Goal: Register for event/course

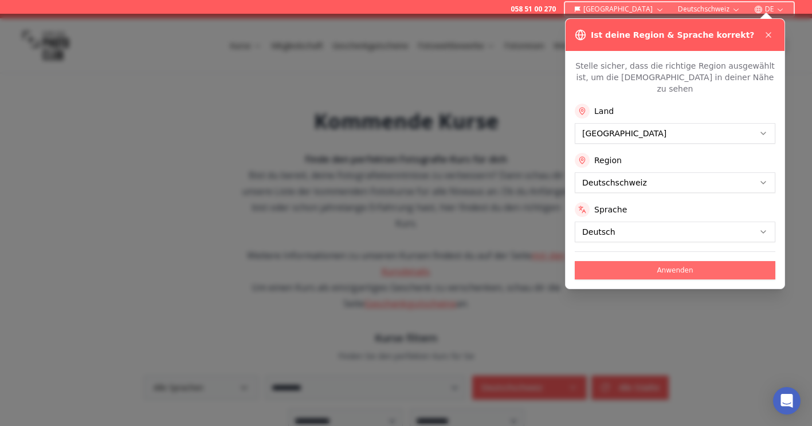
click at [712, 261] on button "Anwenden" at bounding box center [675, 270] width 201 height 18
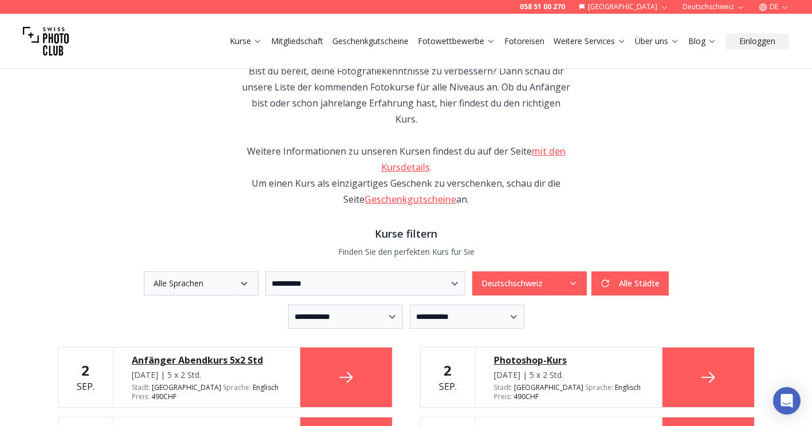
scroll to position [120, 0]
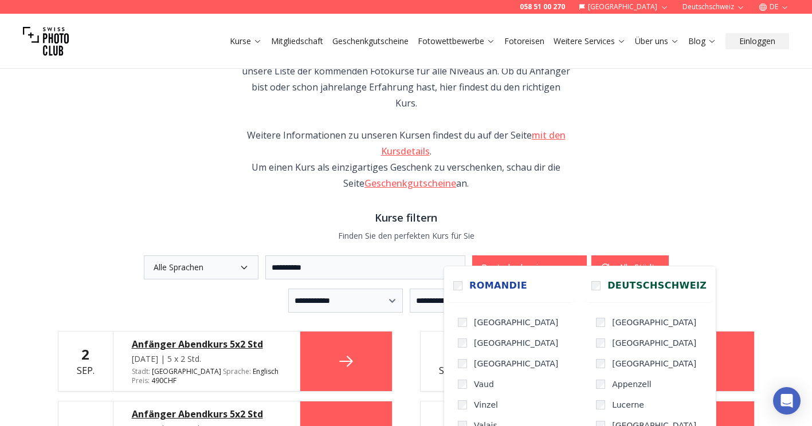
click at [578, 263] on icon "button" at bounding box center [573, 267] width 9 height 9
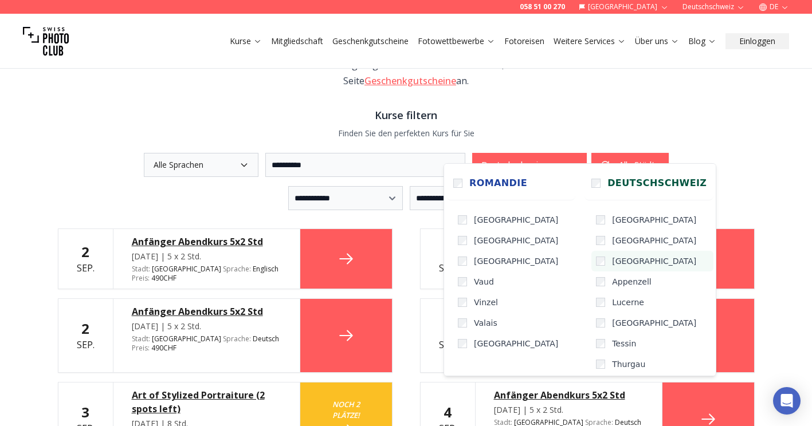
scroll to position [22, 0]
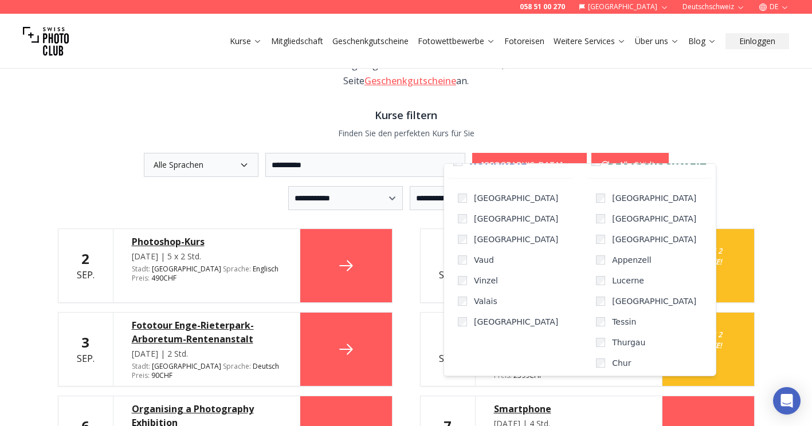
click at [626, 85] on div "**********" at bounding box center [407, 369] width 734 height 1075
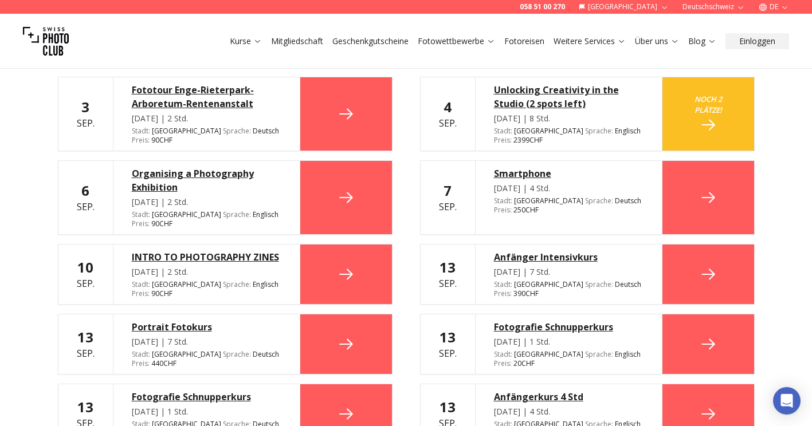
scroll to position [460, 0]
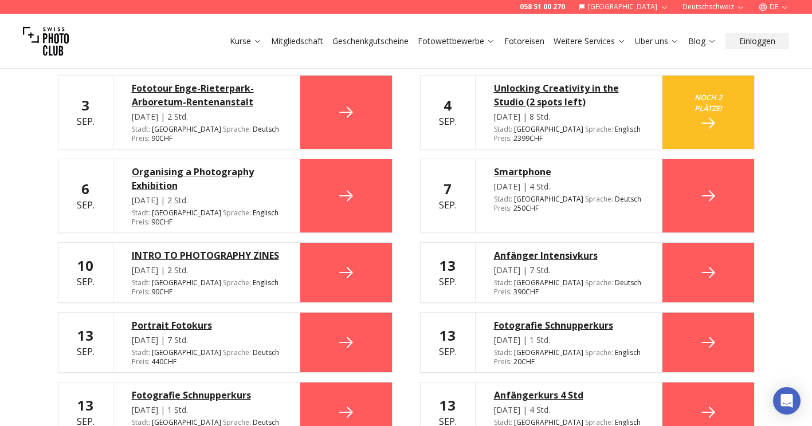
click at [707, 264] on icon at bounding box center [708, 273] width 18 height 18
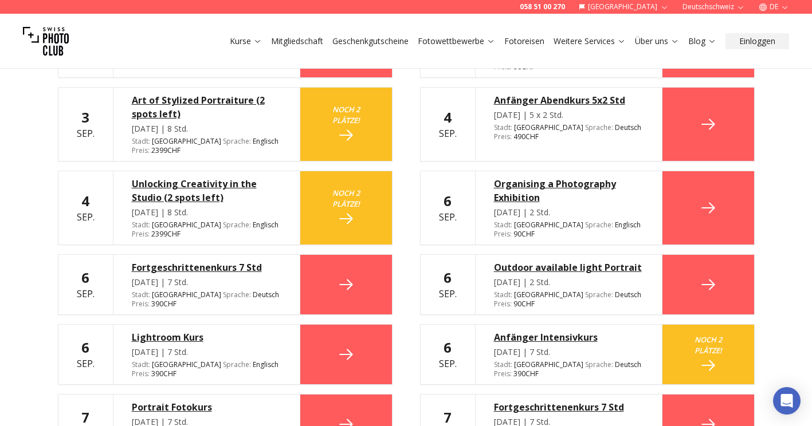
scroll to position [521, 0]
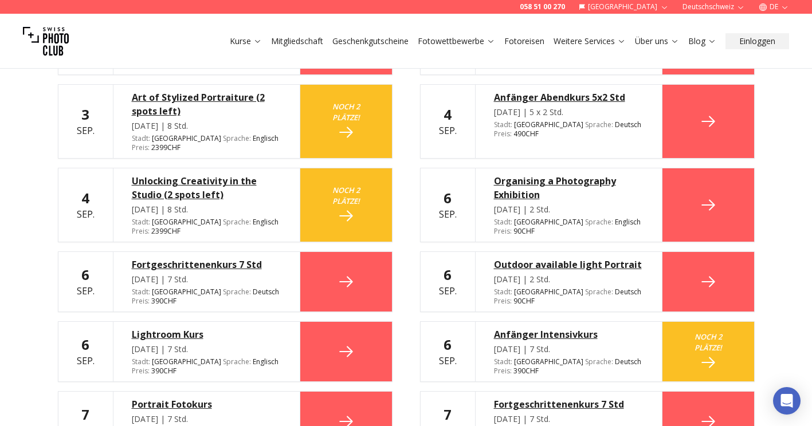
click at [558, 328] on div "Anfänger Intensivkurs" at bounding box center [569, 335] width 150 height 14
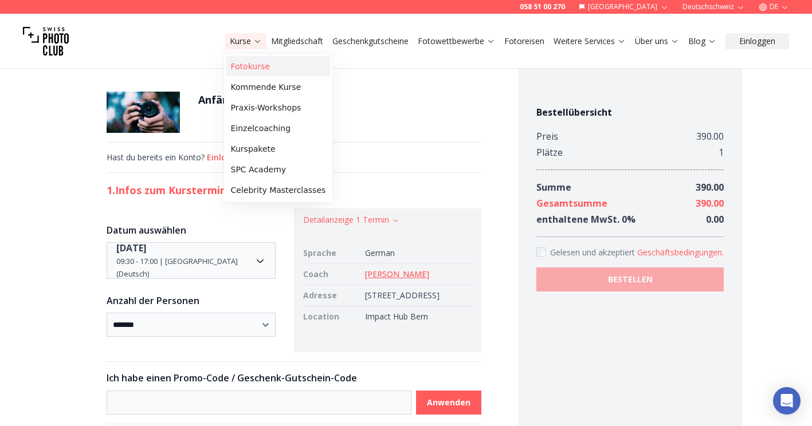
click at [260, 64] on link "Fotokurse" at bounding box center [278, 66] width 104 height 21
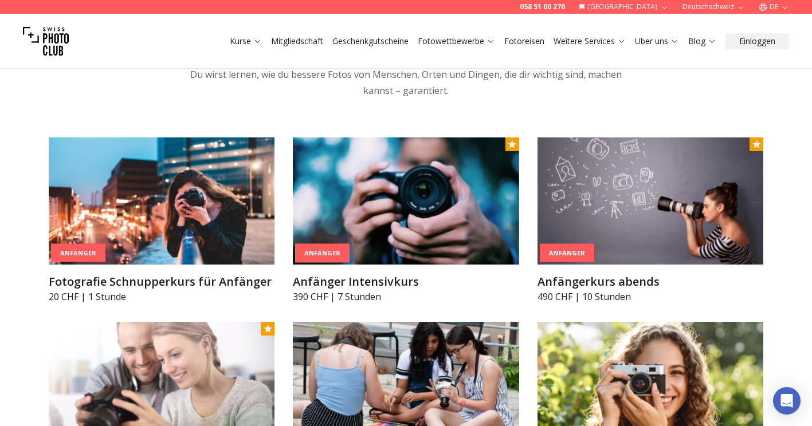
scroll to position [577, 0]
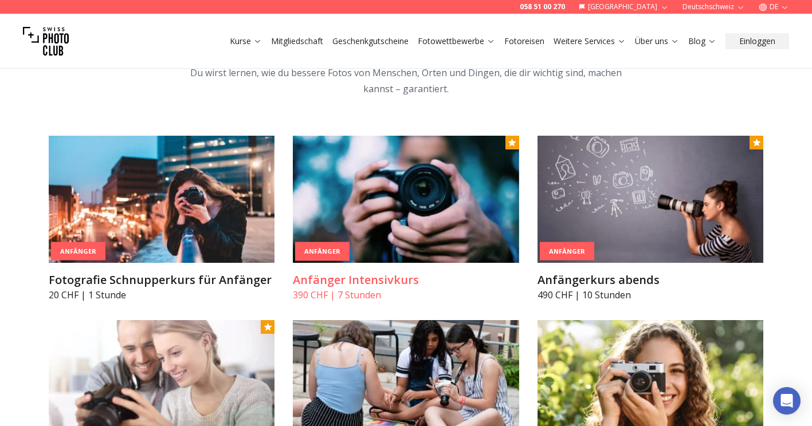
click at [438, 182] on img at bounding box center [406, 199] width 226 height 127
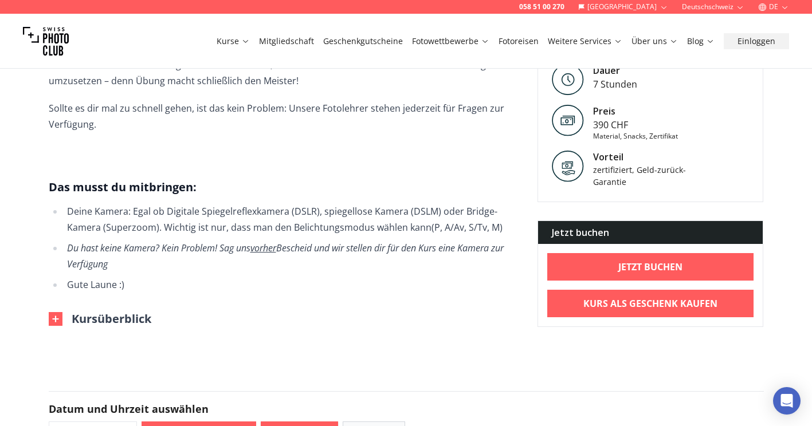
scroll to position [735, 0]
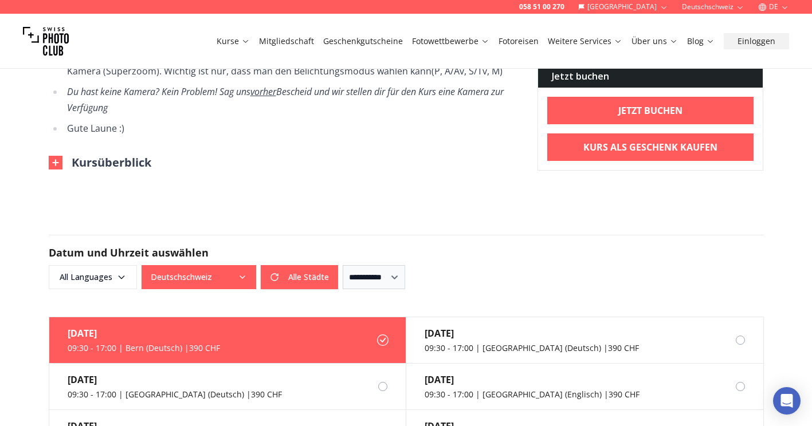
click at [58, 156] on img at bounding box center [56, 163] width 14 height 14
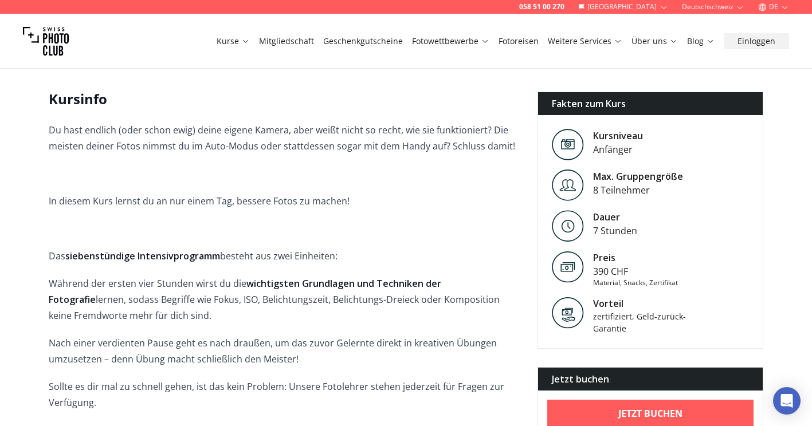
scroll to position [300, 0]
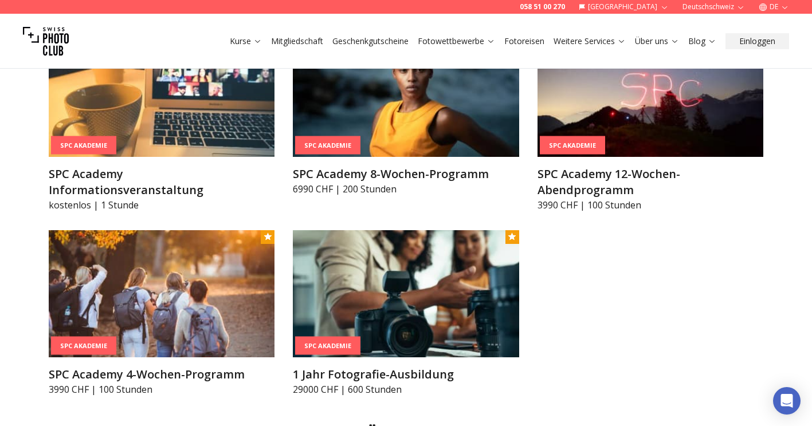
scroll to position [1417, 0]
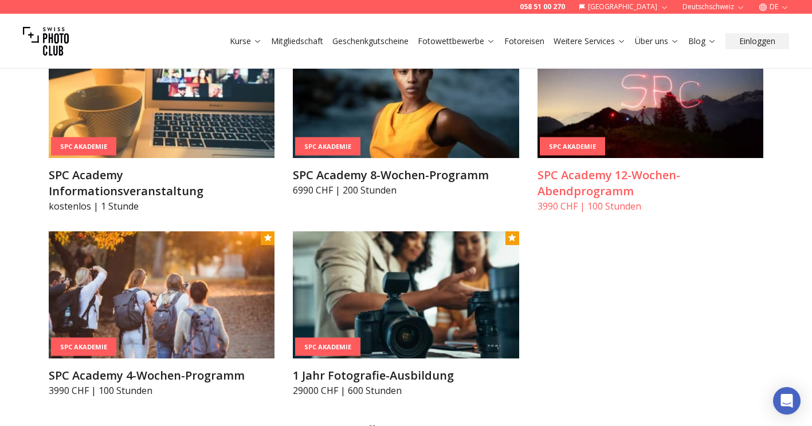
click at [598, 186] on h3 "SPC Academy 12-Wochen-Abendprogramm" at bounding box center [651, 183] width 226 height 32
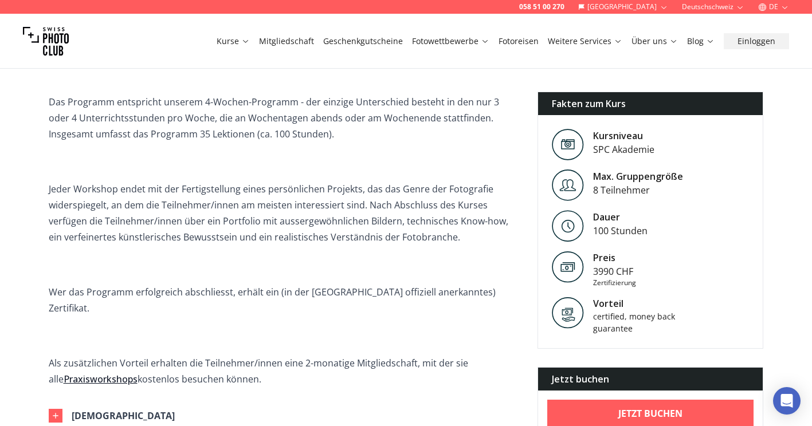
scroll to position [408, 0]
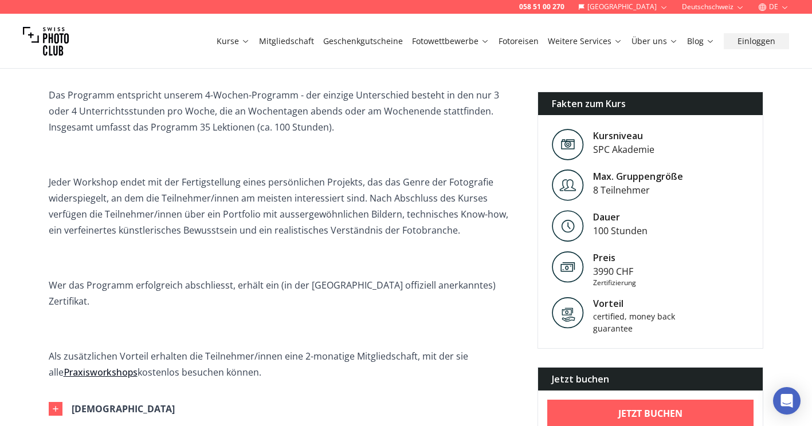
click at [374, 209] on p "Jeder Workshop endet mit der Fertigstellung eines persönlichen Projekts, das da…" at bounding box center [284, 206] width 471 height 64
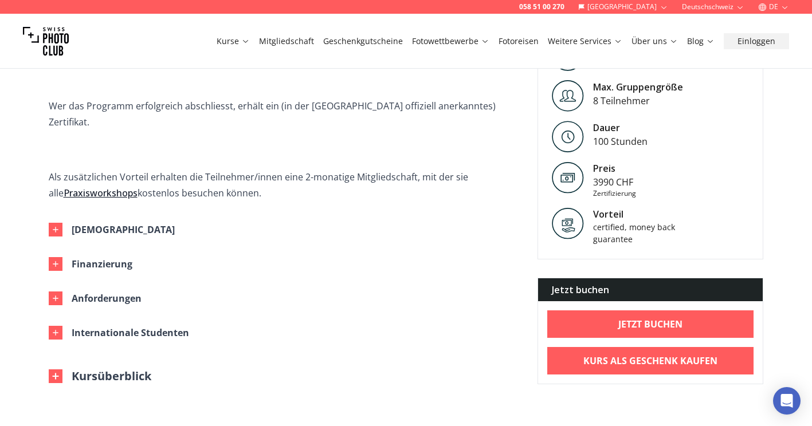
scroll to position [588, 0]
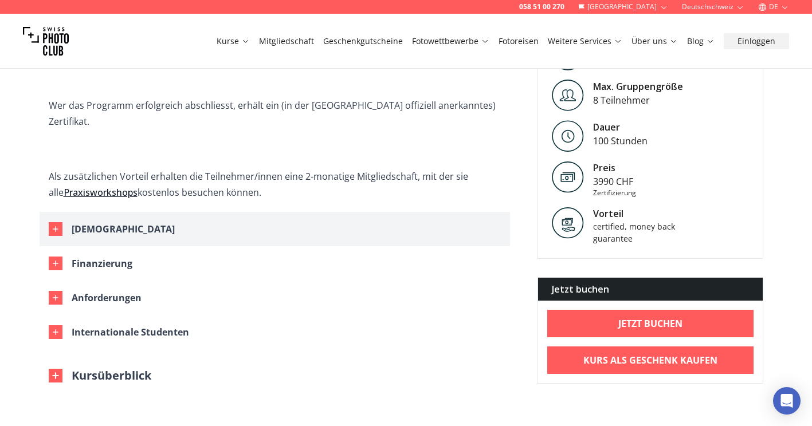
click at [57, 225] on icon "button" at bounding box center [55, 229] width 9 height 9
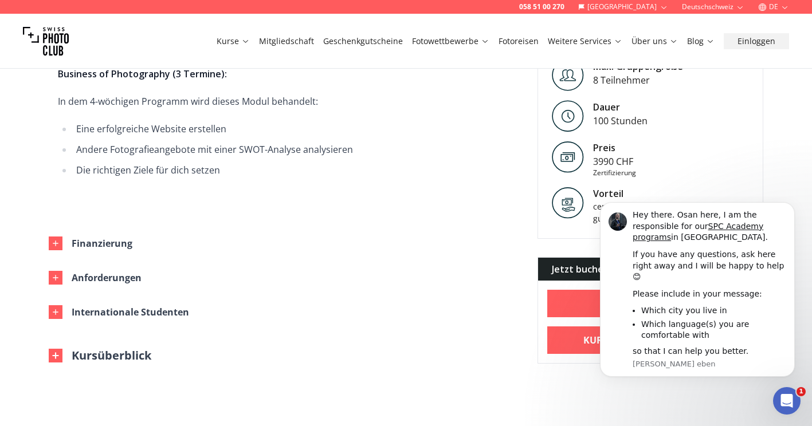
scroll to position [1840, 0]
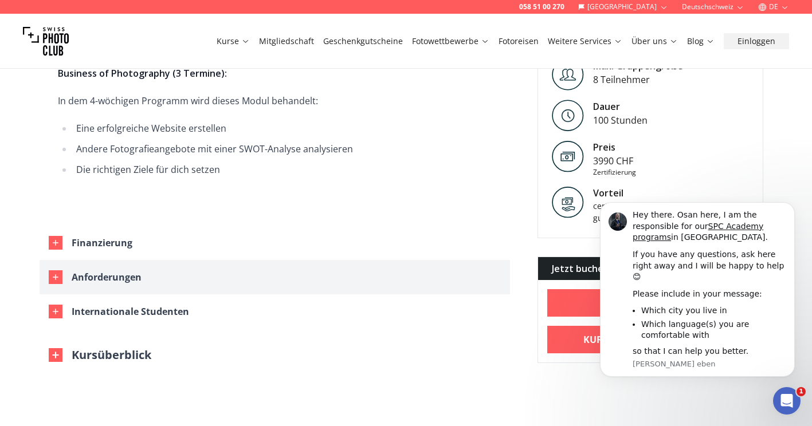
click at [53, 275] on icon "button" at bounding box center [55, 277] width 5 height 5
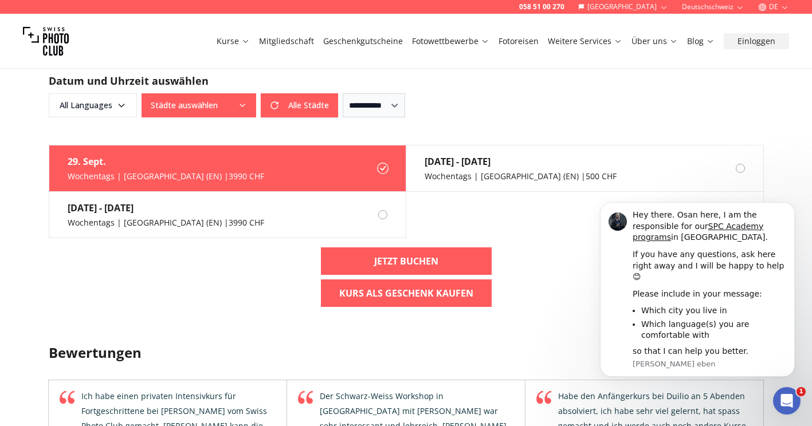
scroll to position [2498, 0]
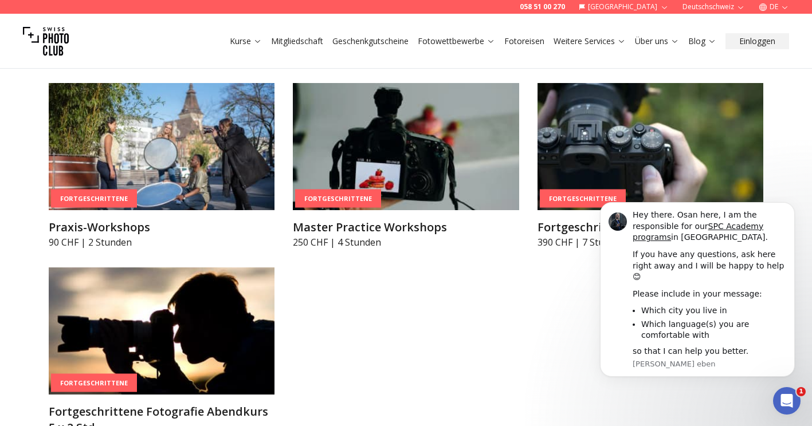
scroll to position [1930, 0]
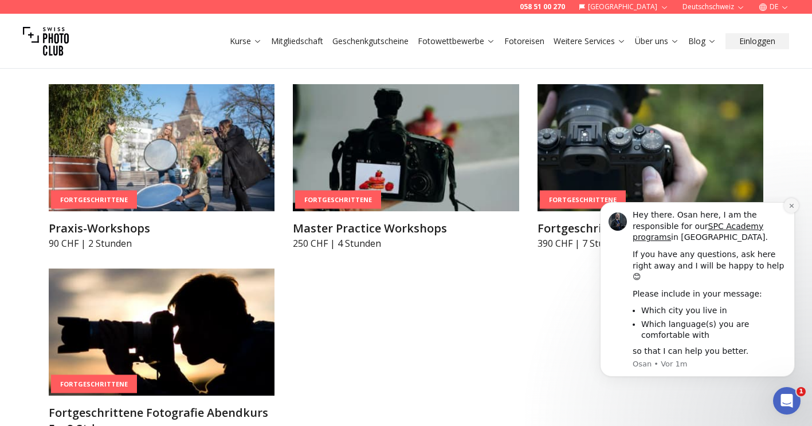
click at [791, 209] on icon "Dismiss notification" at bounding box center [792, 206] width 6 height 6
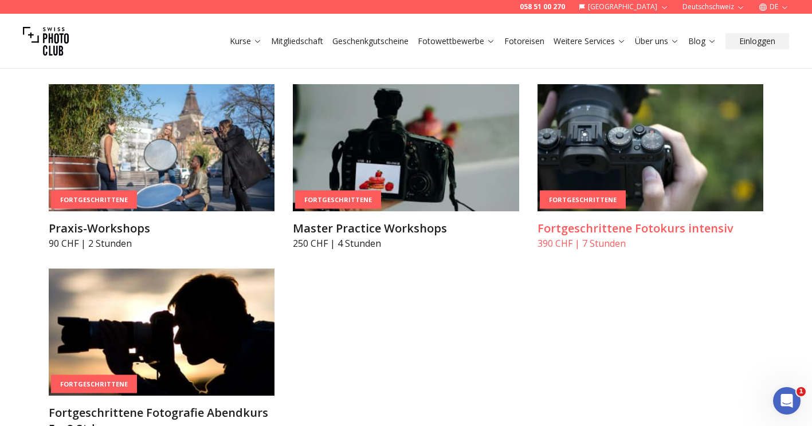
click at [662, 143] on img at bounding box center [651, 147] width 226 height 127
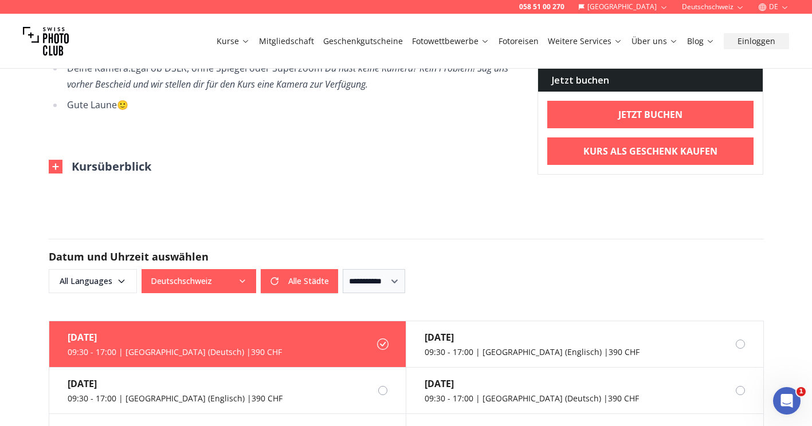
scroll to position [736, 0]
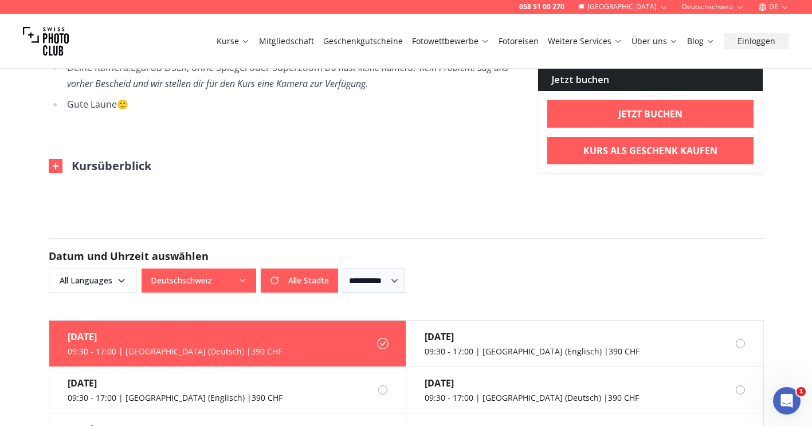
click at [83, 165] on button "Kursüberblick" at bounding box center [100, 166] width 103 height 16
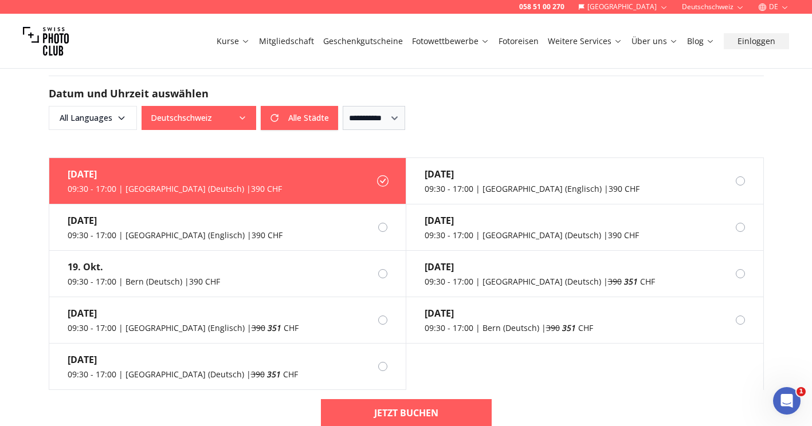
scroll to position [1255, 0]
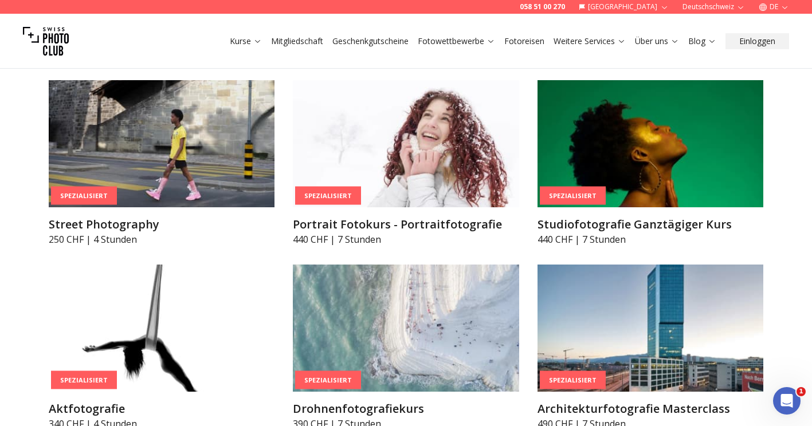
scroll to position [2589, 0]
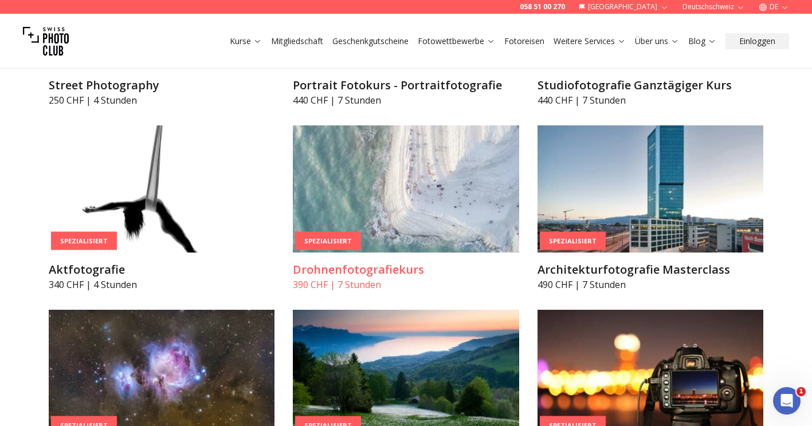
click at [378, 182] on img at bounding box center [406, 189] width 226 height 127
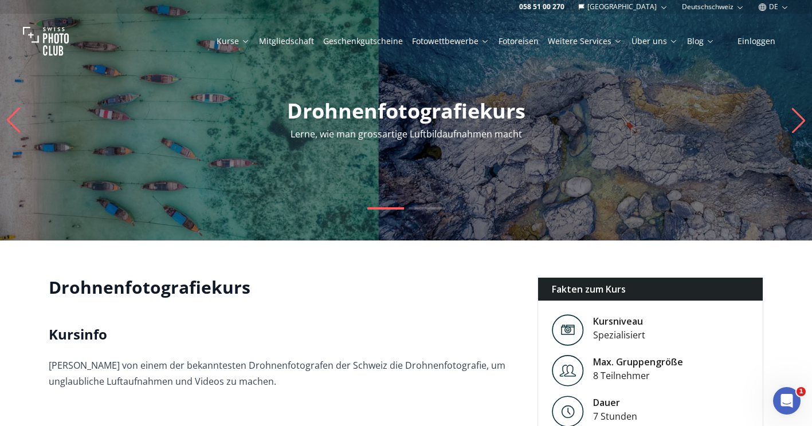
click at [16, 124] on icon "Previous slide" at bounding box center [13, 120] width 15 height 25
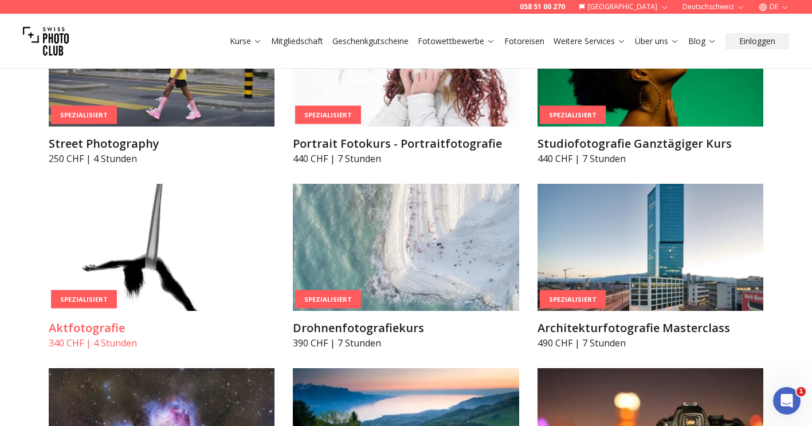
scroll to position [2531, 0]
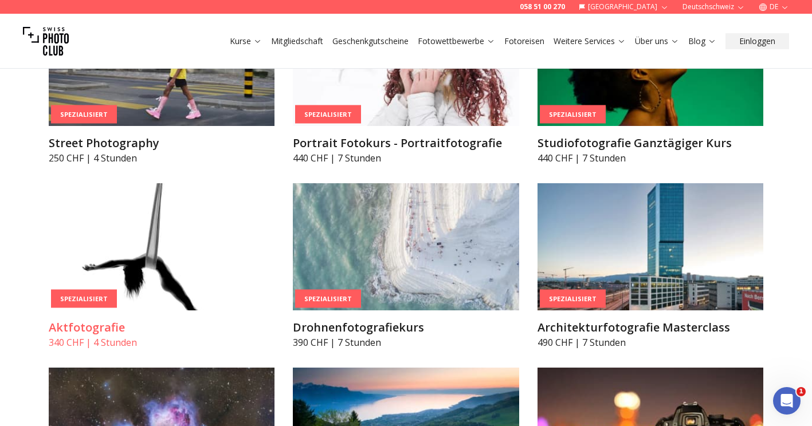
click at [187, 247] on img at bounding box center [162, 246] width 226 height 127
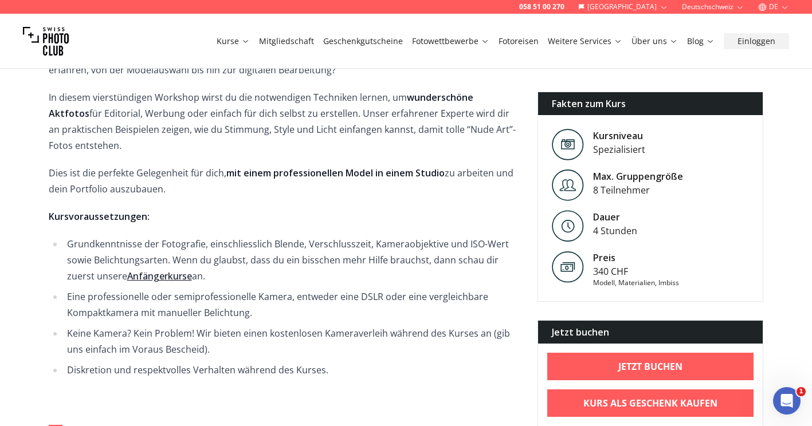
scroll to position [328, 0]
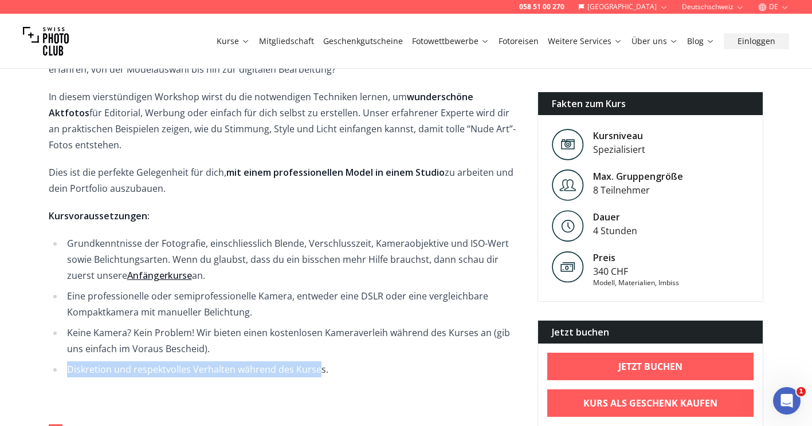
drag, startPoint x: 316, startPoint y: 375, endPoint x: 67, endPoint y: 365, distance: 249.0
click at [67, 365] on li "Diskretion und respektvolles Verhalten während des Kurses." at bounding box center [292, 370] width 456 height 16
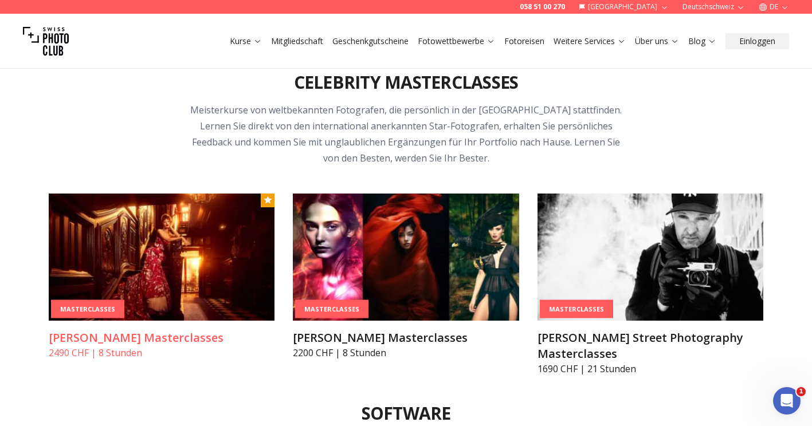
scroll to position [3295, 0]
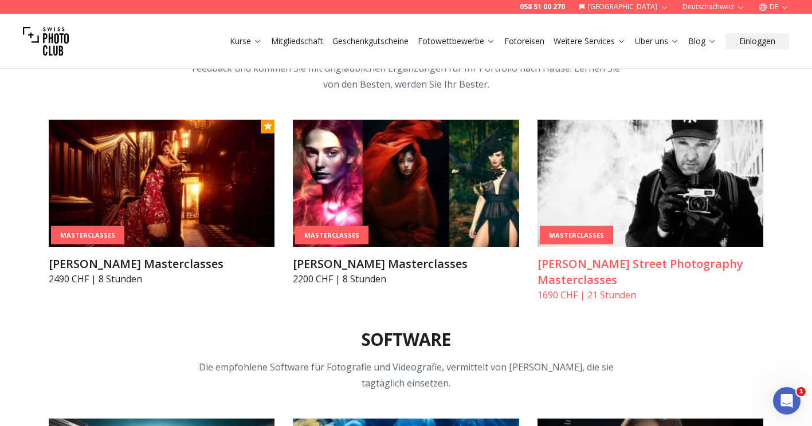
click at [612, 262] on h3 "[PERSON_NAME] Street Photography Masterclasses" at bounding box center [651, 272] width 226 height 32
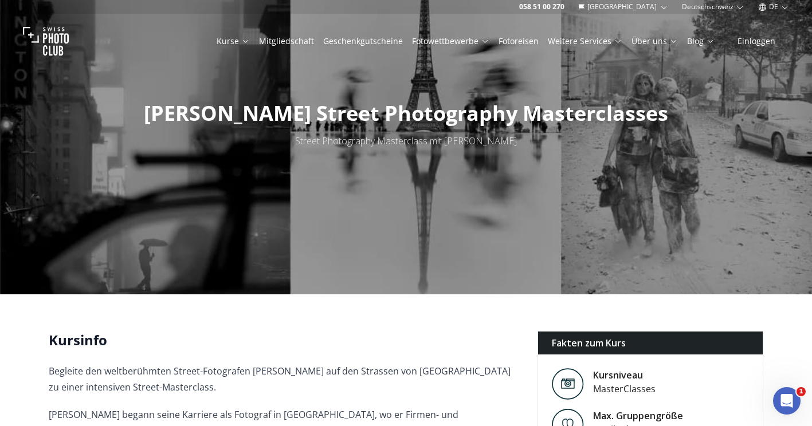
scroll to position [42, 0]
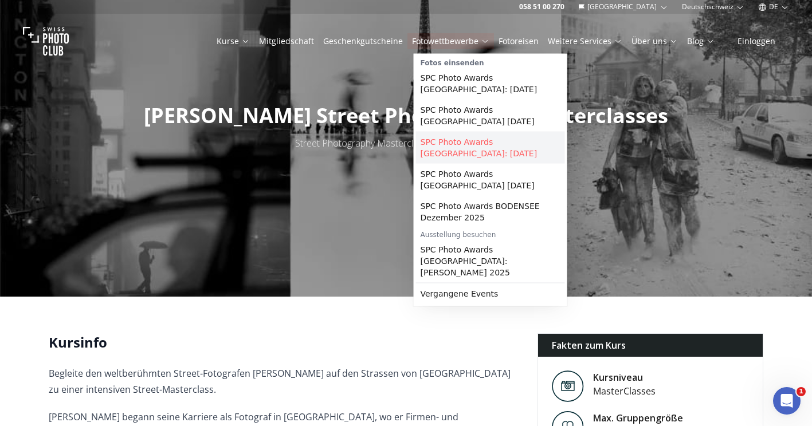
click at [476, 132] on link "SPC Photo Awards [GEOGRAPHIC_DATA]: [DATE]" at bounding box center [490, 148] width 149 height 32
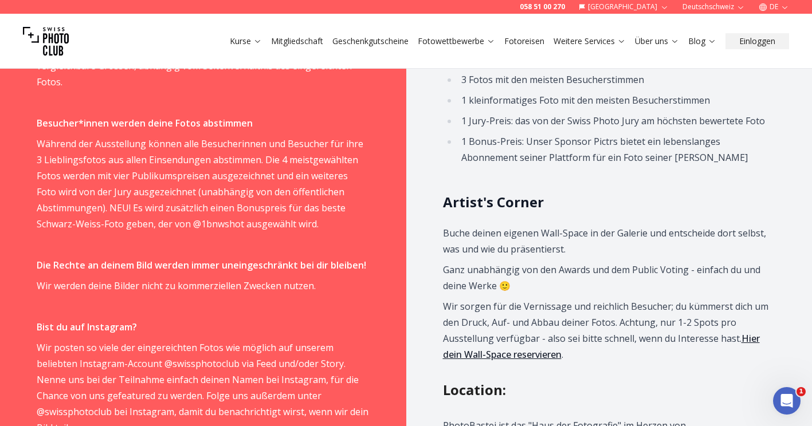
scroll to position [934, 0]
click at [519, 340] on link "Hier dein Wall-Space reservieren" at bounding box center [601, 346] width 317 height 29
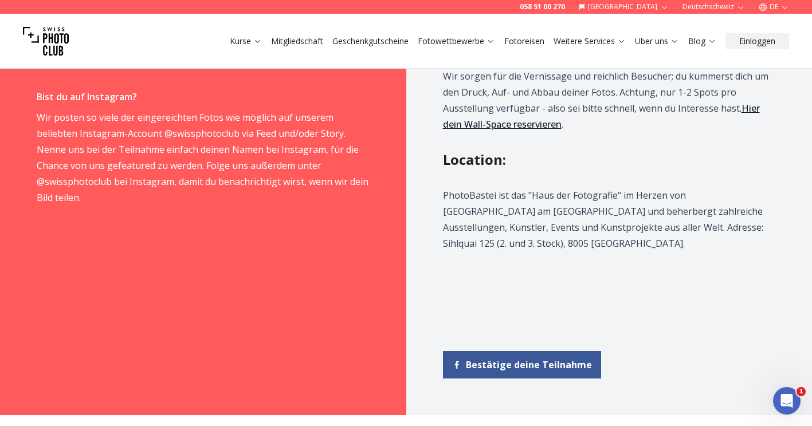
scroll to position [1167, 0]
